Goal: Task Accomplishment & Management: Manage account settings

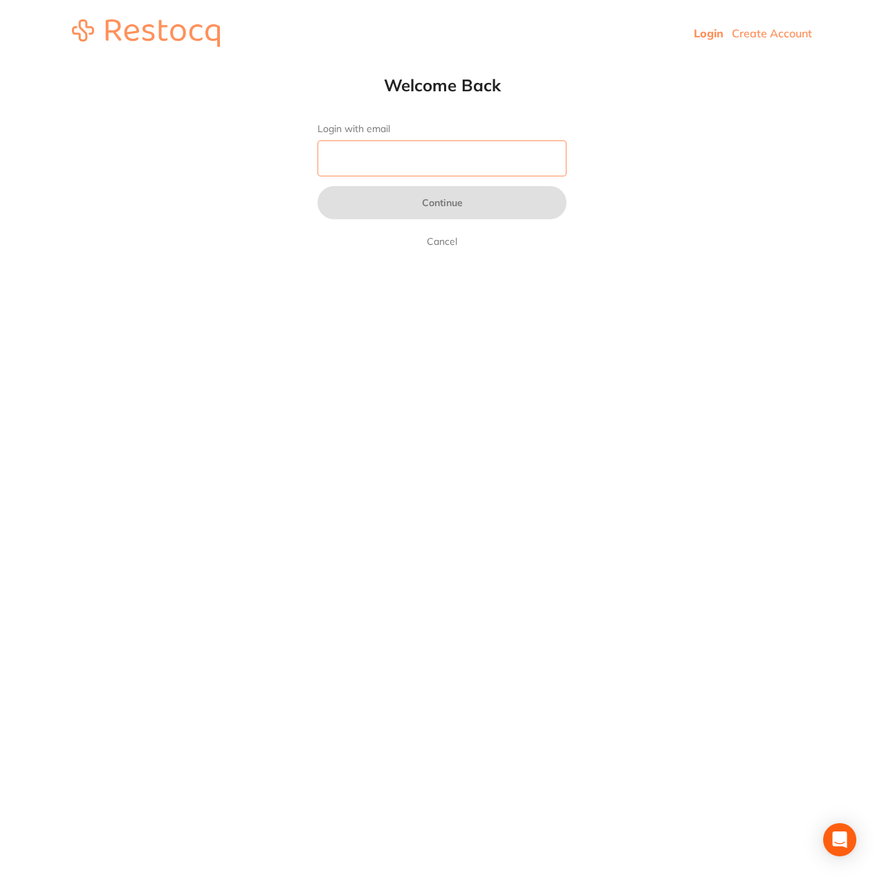
click at [444, 170] on input "Login with email" at bounding box center [441, 158] width 249 height 36
type input "[EMAIL_ADDRESS][DOMAIN_NAME]"
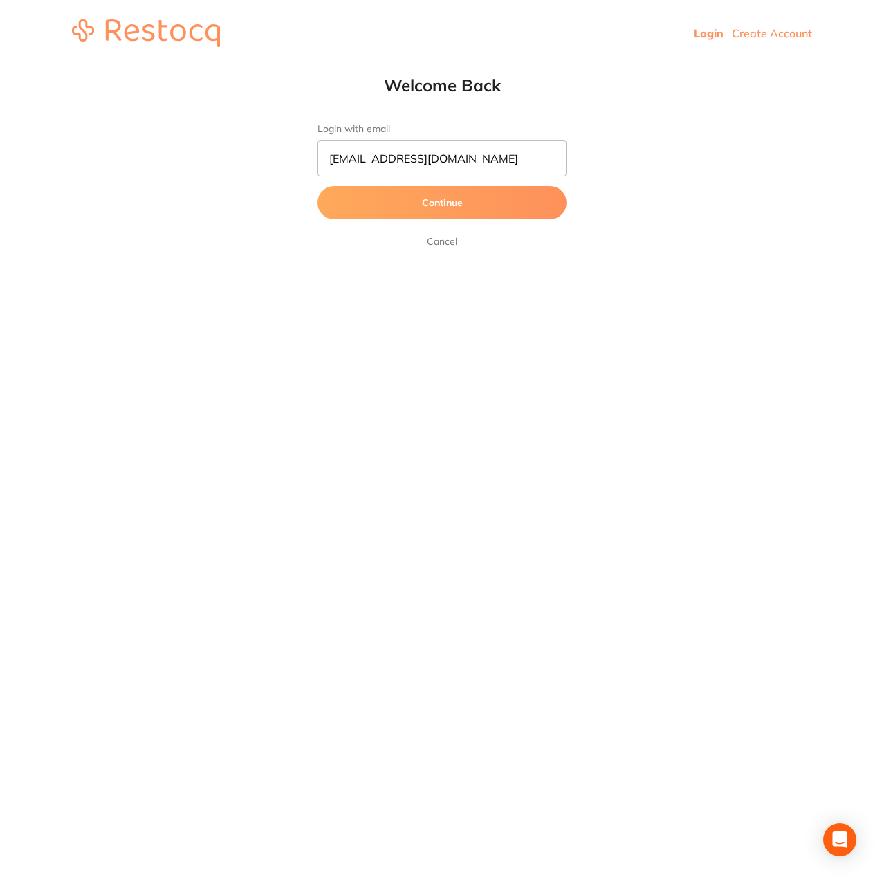
click at [443, 207] on button "Continue" at bounding box center [441, 202] width 249 height 33
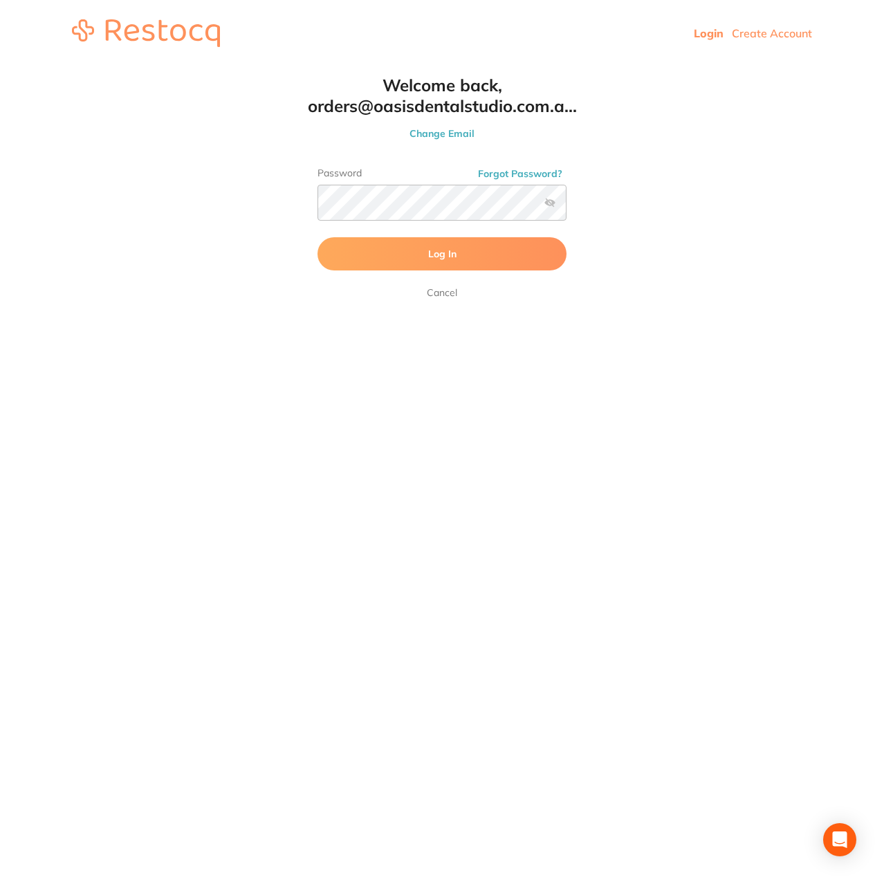
click at [405, 256] on button "Log In" at bounding box center [441, 253] width 249 height 33
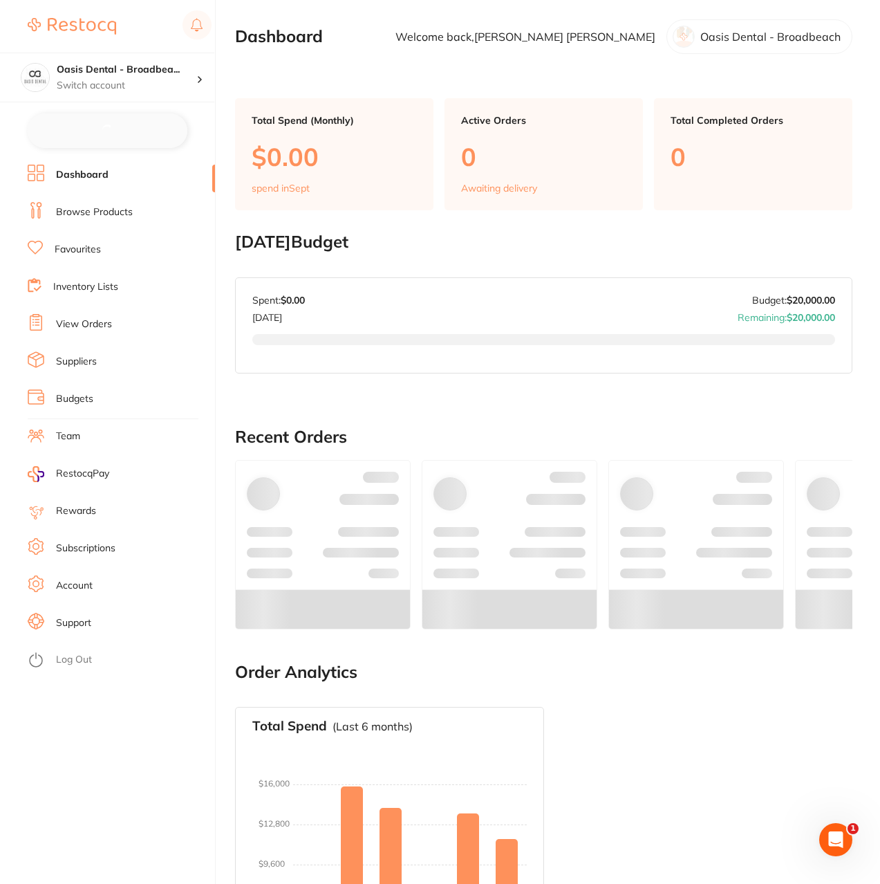
checkbox input "false"
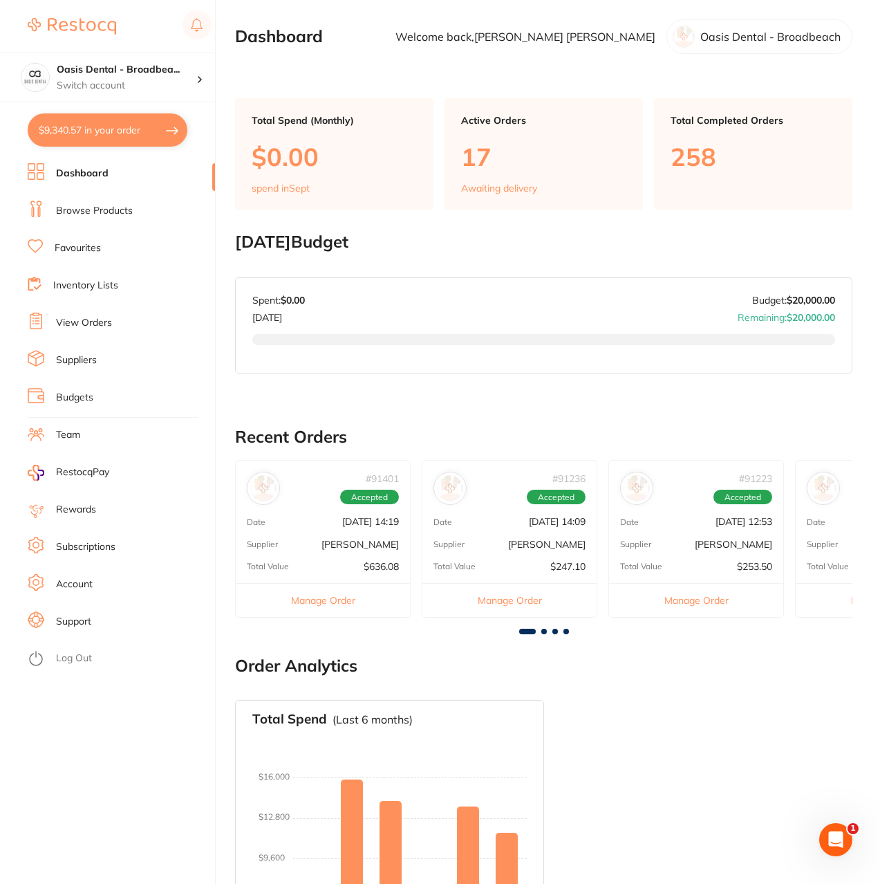
click at [479, 402] on section "[DATE] Budget Budget has not been set for [DATE] . Please set a budget value fo…" at bounding box center [543, 318] width 617 height 173
